Goal: Information Seeking & Learning: Learn about a topic

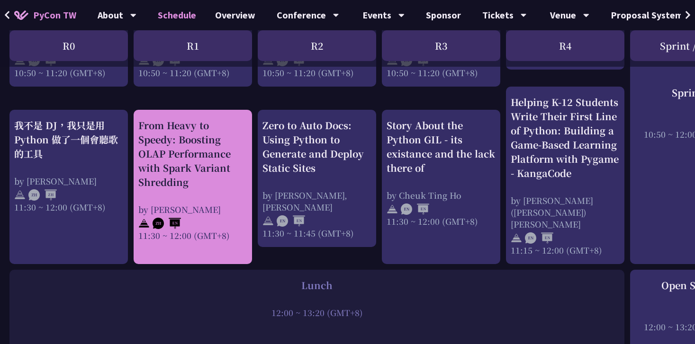
scroll to position [531, 0]
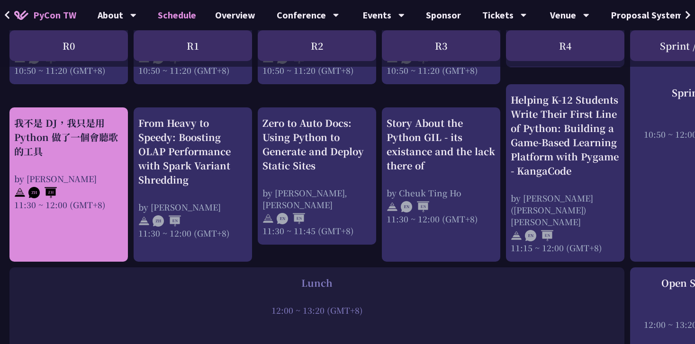
click at [97, 143] on div "我不是 DJ，我只是用 Python 做了一個會聽歌的工具" at bounding box center [68, 137] width 109 height 43
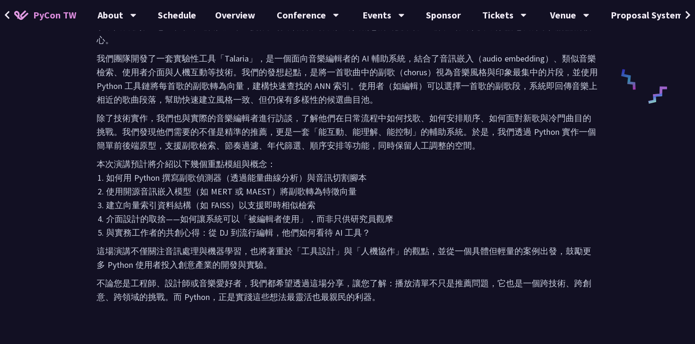
scroll to position [470, 0]
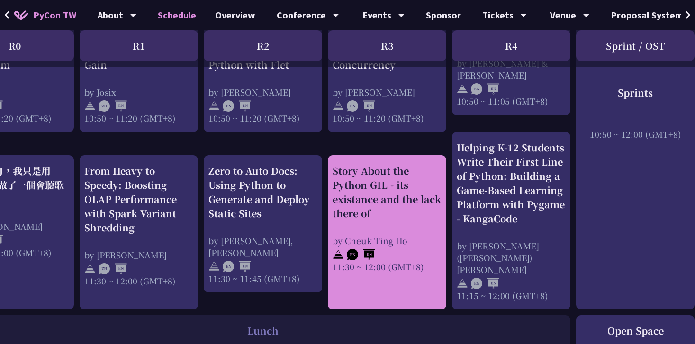
scroll to position [486, 54]
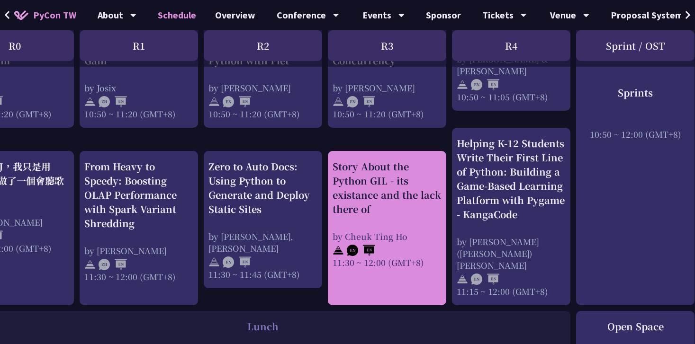
click at [338, 168] on div "Story About the Python GIL - its existance and the lack there of" at bounding box center [387, 188] width 109 height 57
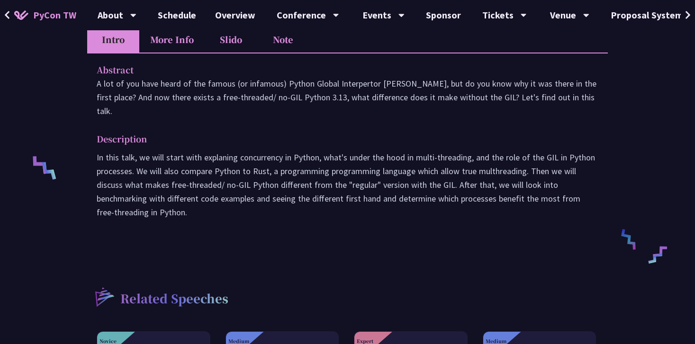
scroll to position [380, 0]
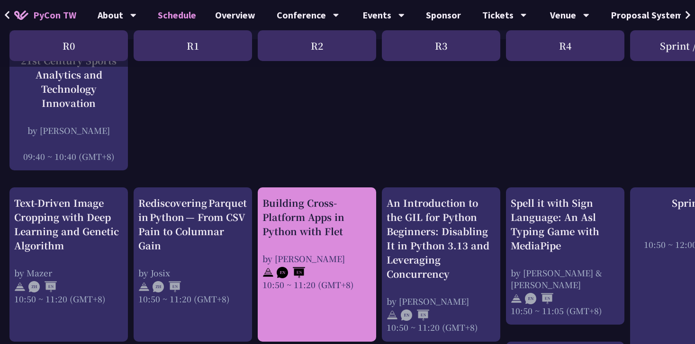
scroll to position [320, 0]
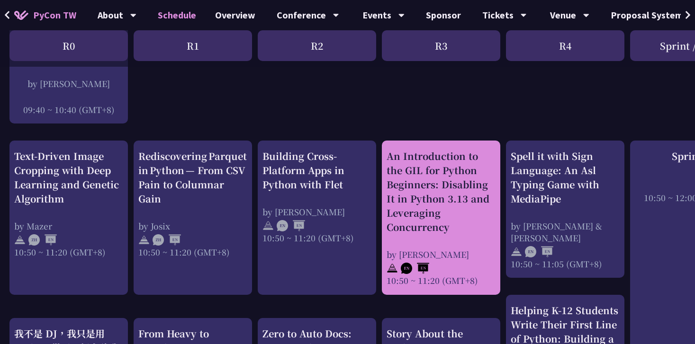
click at [452, 222] on div "An Introduction to the GIL for Python Beginners: Disabling It in Python 3.13 an…" at bounding box center [441, 191] width 109 height 85
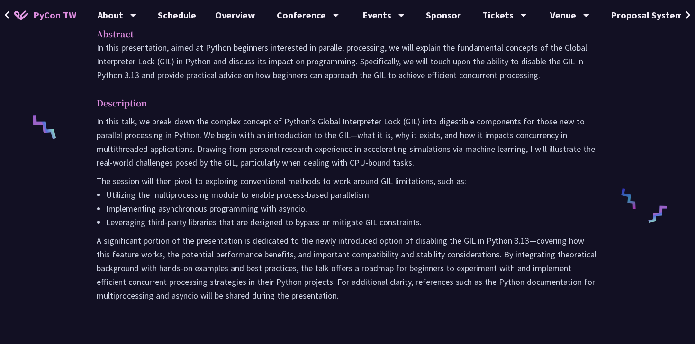
scroll to position [349, 0]
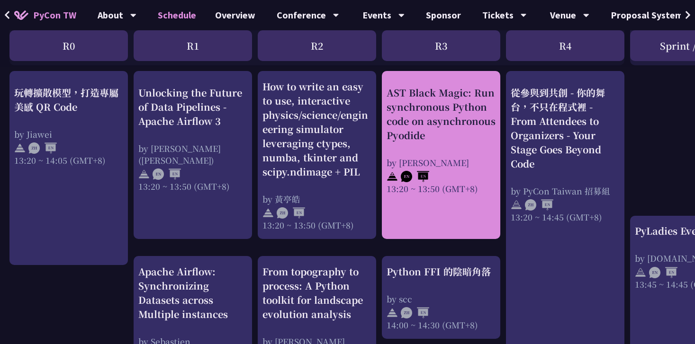
scroll to position [820, 0]
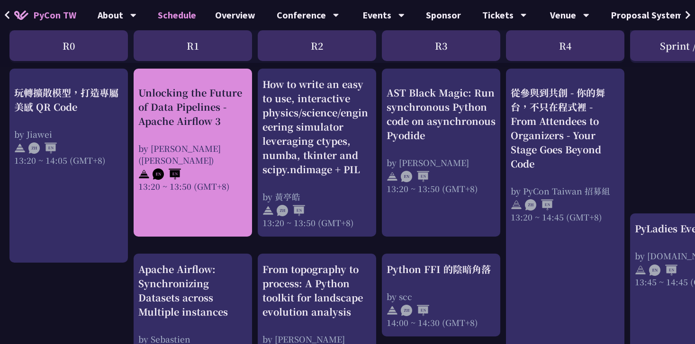
click at [234, 103] on div "Unlocking the Future of Data Pipelines - Apache Airflow 3" at bounding box center [192, 106] width 109 height 43
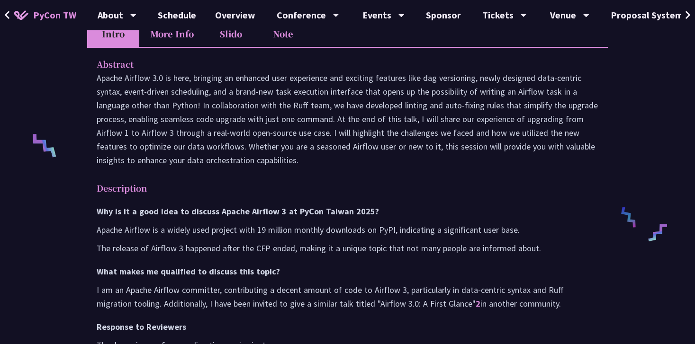
scroll to position [328, 0]
